Goal: Use online tool/utility: Utilize a website feature to perform a specific function

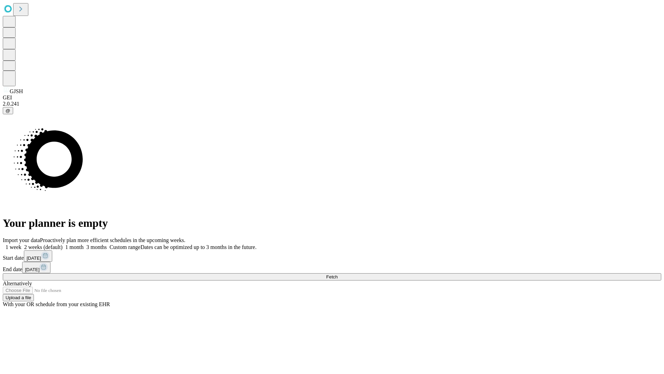
click at [338, 274] on span "Fetch" at bounding box center [331, 276] width 11 height 5
